Goal: Share content: Share content

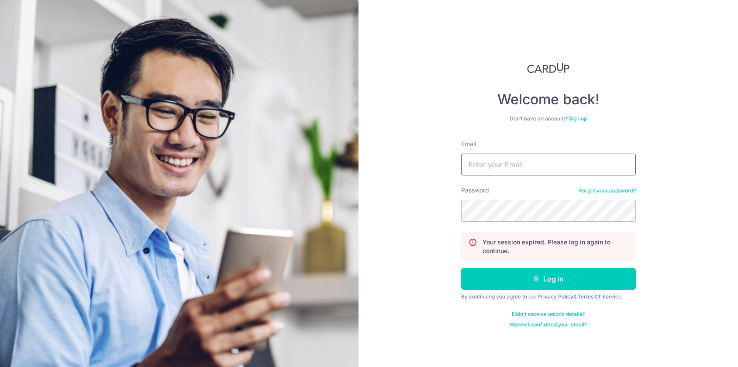
click at [523, 162] on input "Email" at bounding box center [548, 165] width 175 height 22
type input "[EMAIL_ADDRESS][DOMAIN_NAME]"
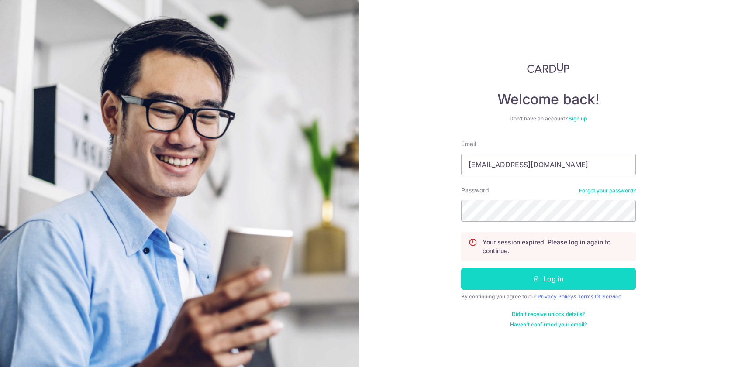
click at [560, 276] on button "Log in" at bounding box center [548, 279] width 175 height 22
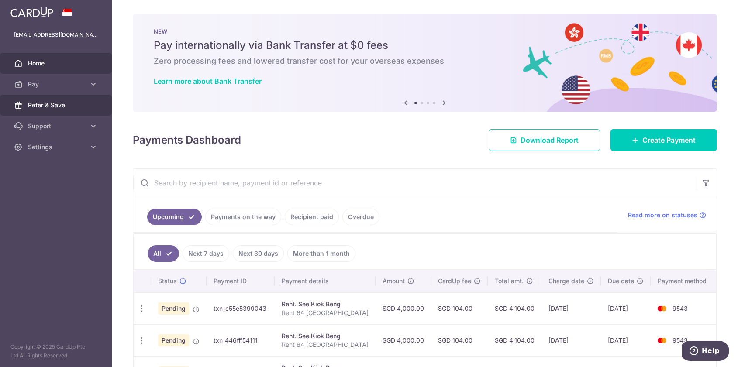
click at [37, 103] on span "Refer & Save" at bounding box center [57, 105] width 58 height 9
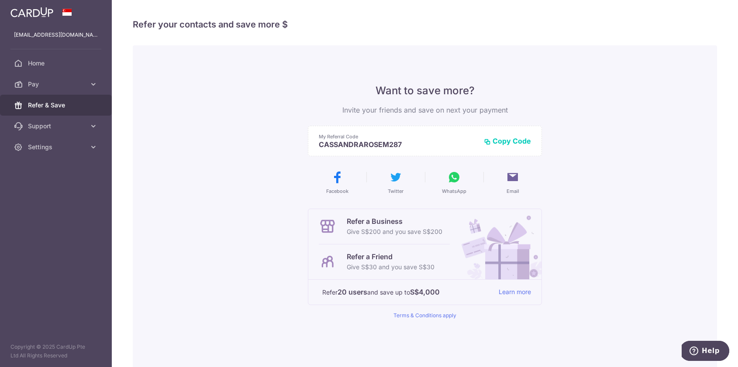
click at [515, 142] on button "Copy Code" at bounding box center [507, 141] width 47 height 9
click at [455, 176] on icon at bounding box center [454, 177] width 14 height 14
click at [458, 173] on icon at bounding box center [454, 177] width 14 height 14
click at [273, 119] on div "Want to save more? Invite your friends and save on next your payment My Referra…" at bounding box center [425, 221] width 584 height 352
